Goal: Answer question/provide support

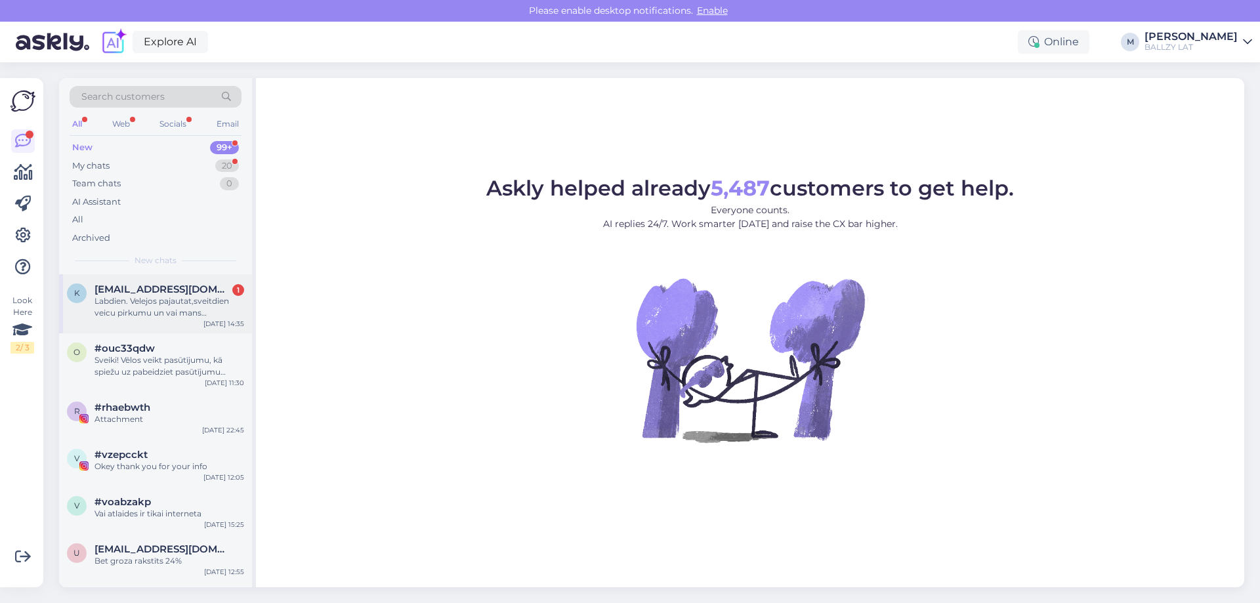
click at [140, 314] on div "Labdien. Velejos pajautat,sveitdien veicu pirkumu un vai mans pasutijums ir izs…" at bounding box center [170, 307] width 150 height 24
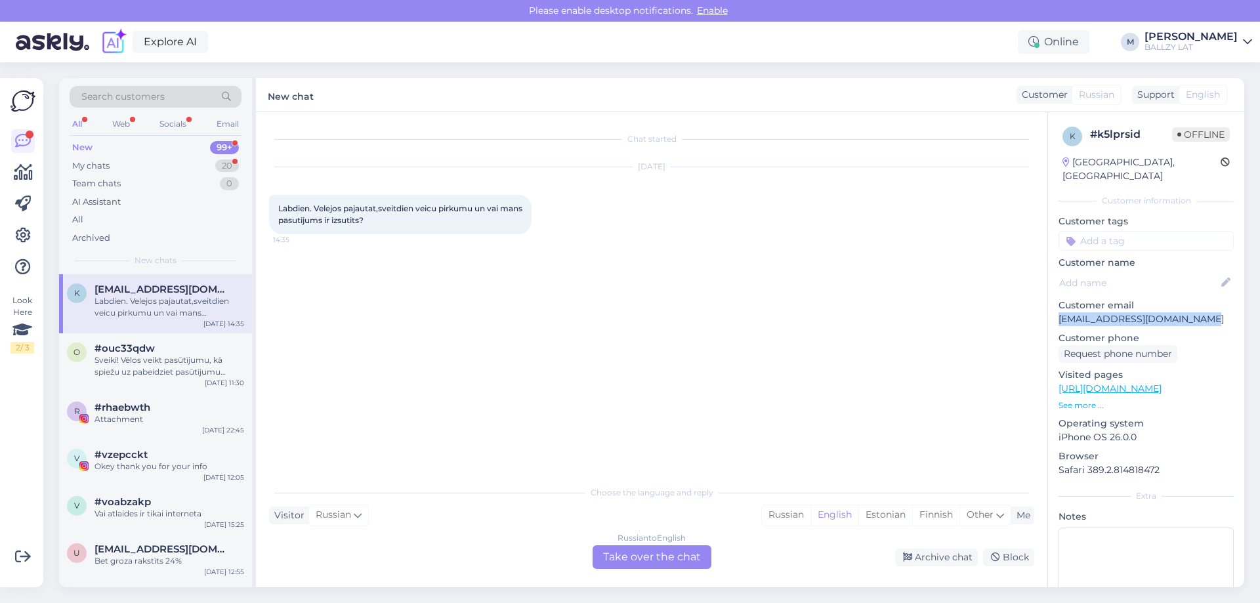
drag, startPoint x: 1059, startPoint y: 307, endPoint x: 1208, endPoint y: 301, distance: 149.1
click at [1208, 312] on p "[EMAIL_ADDRESS][DOMAIN_NAME]" at bounding box center [1146, 319] width 175 height 14
copy p "[EMAIL_ADDRESS][DOMAIN_NAME]"
click at [793, 517] on div "Russian" at bounding box center [786, 516] width 49 height 20
click at [695, 549] on div "Russian to Russian Take over the chat" at bounding box center [652, 558] width 119 height 24
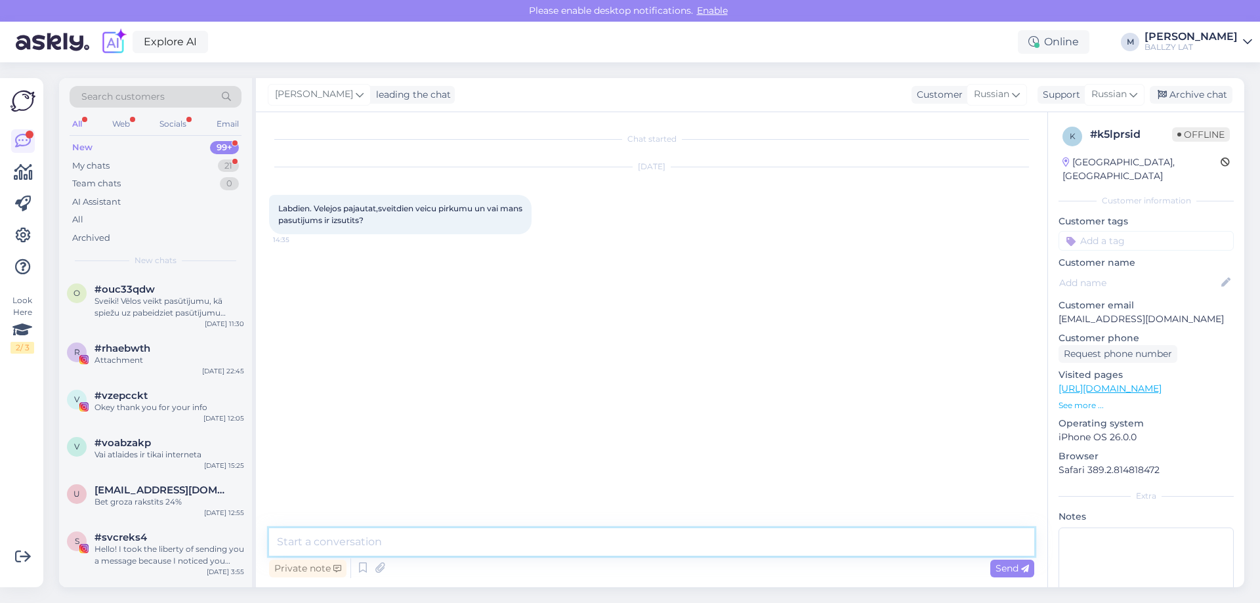
click at [571, 542] on textarea at bounding box center [651, 542] width 765 height 28
type textarea "Sveiki! Vēl apstrādes procesā, bet tuvākajās dienās noteikti izsūtīsim!"
